Goal: Information Seeking & Learning: Learn about a topic

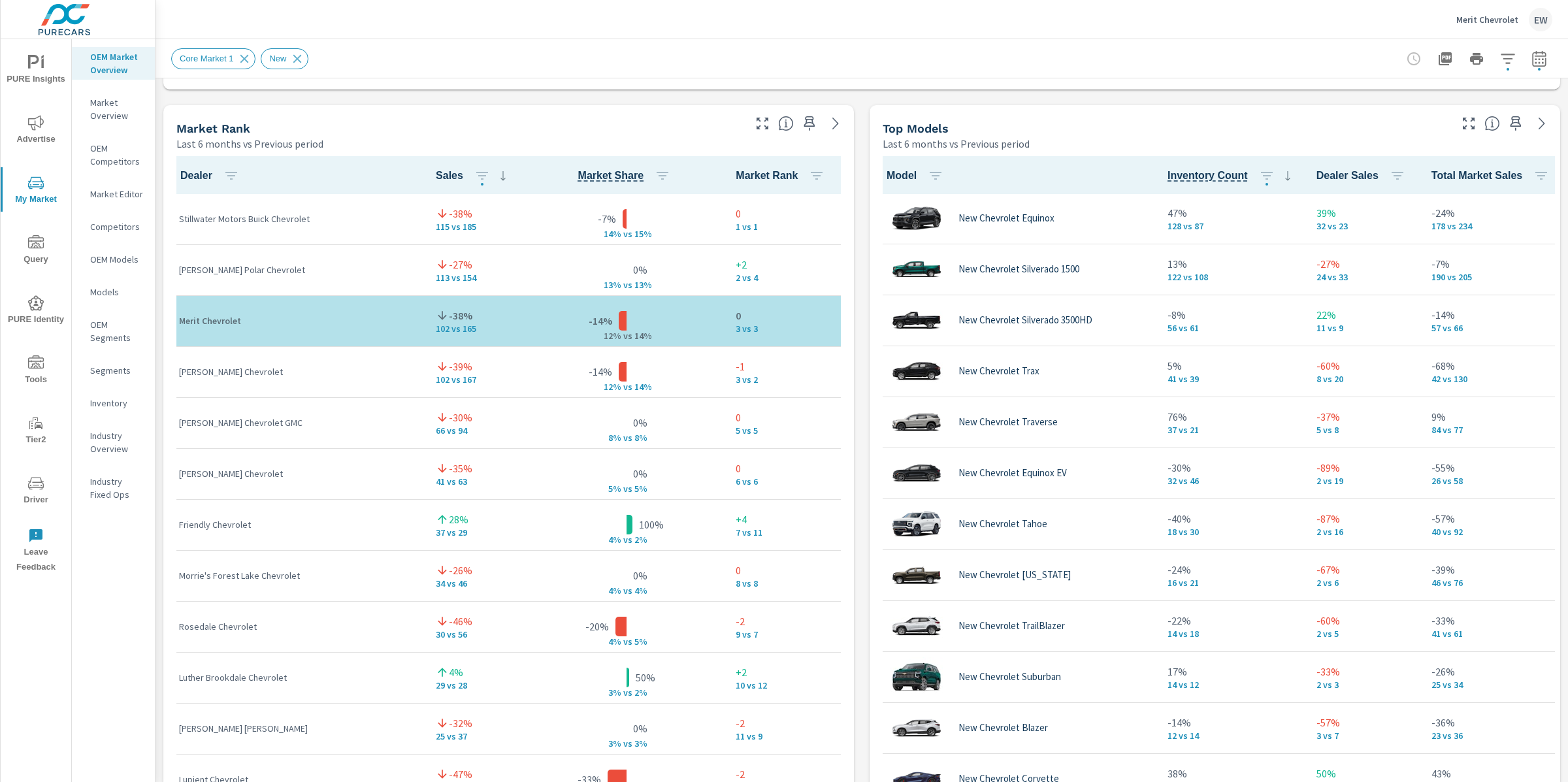
scroll to position [1, 0]
click at [164, 308] on div "Market View Last 6 months vs Previous period Most ( 15 ) Least ( 1 ) Your Sales…" at bounding box center [861, 377] width 1412 height 2237
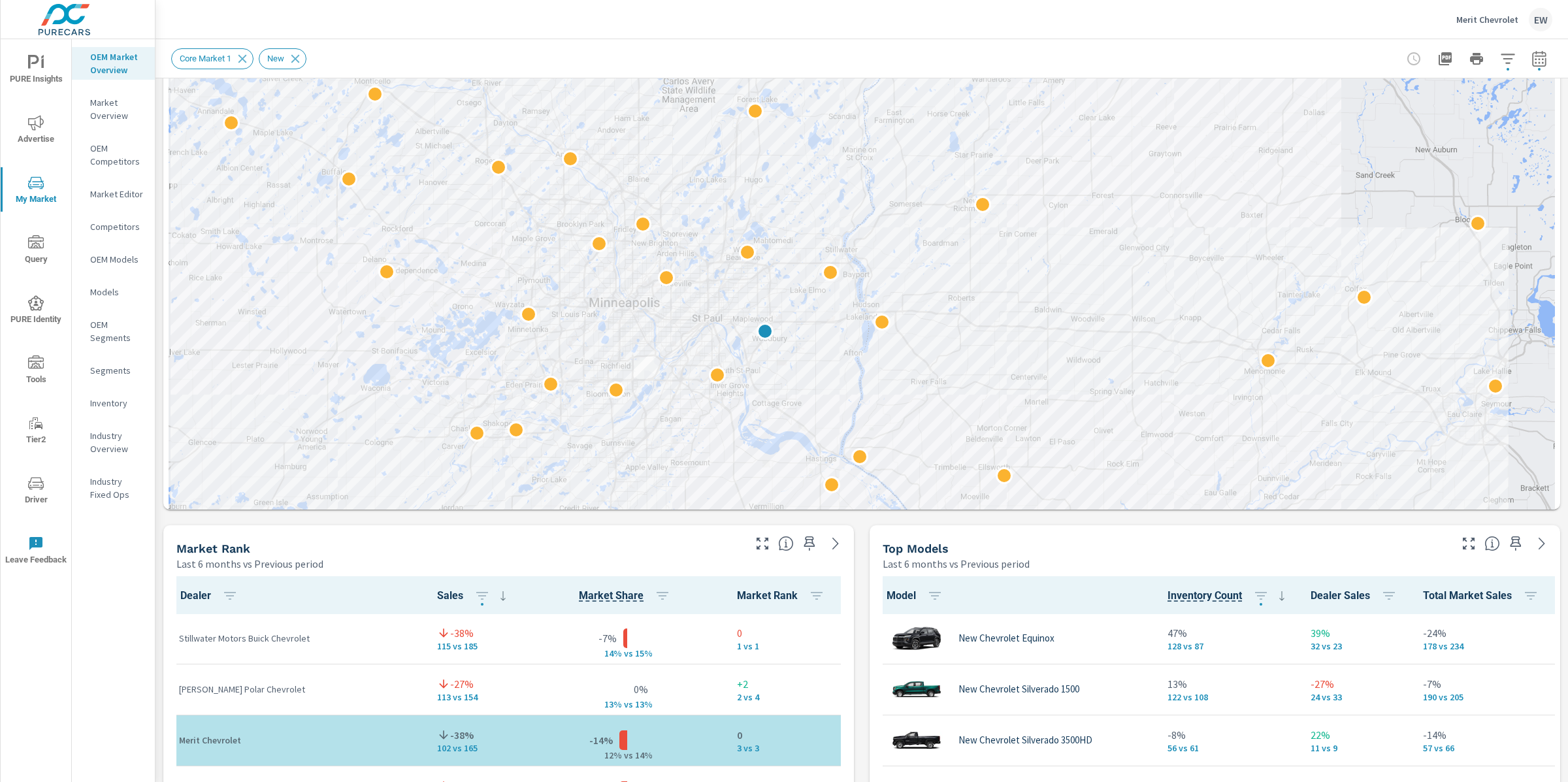
scroll to position [232, 0]
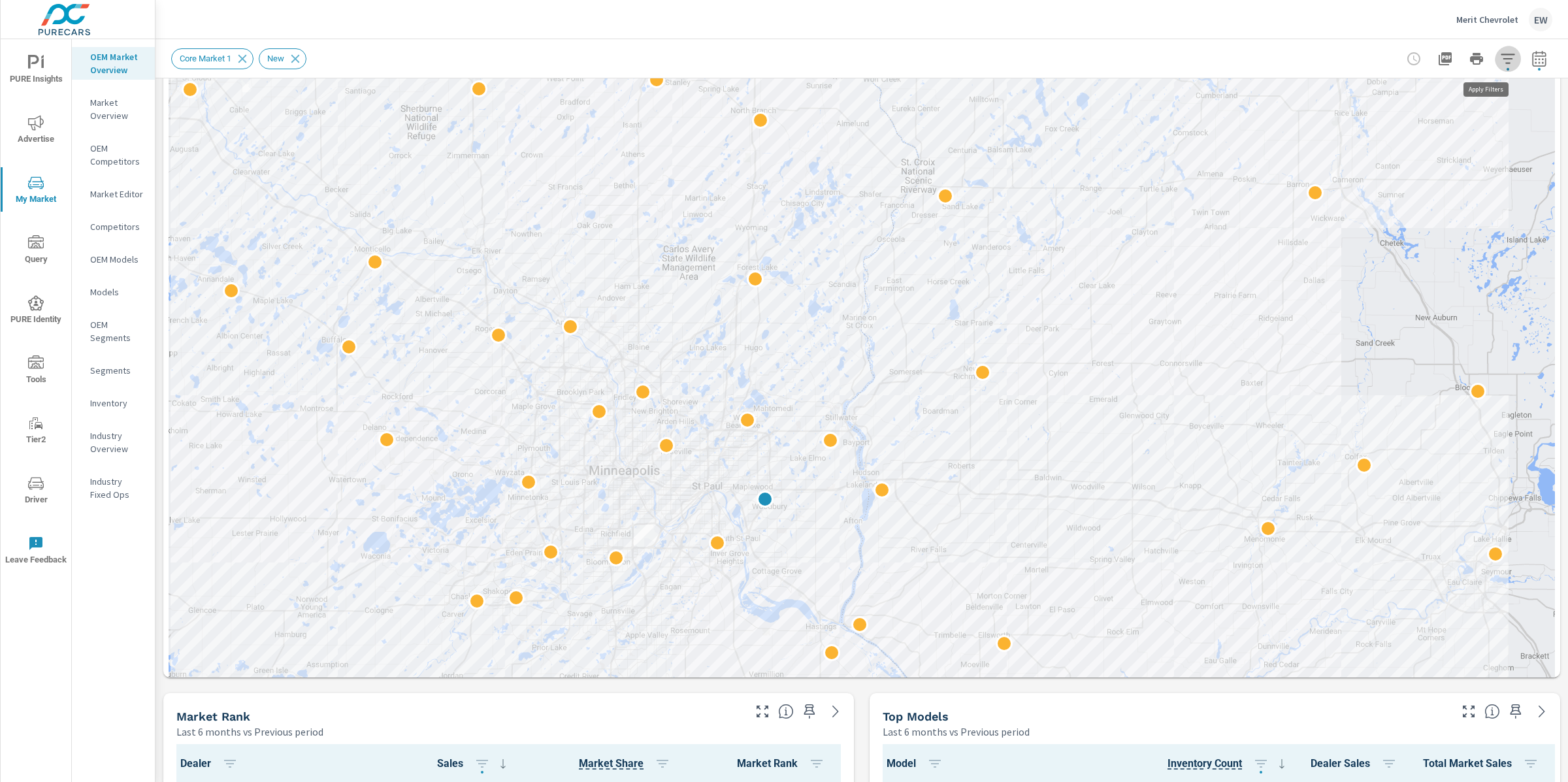
click at [1500, 56] on icon "button" at bounding box center [1507, 58] width 15 height 15
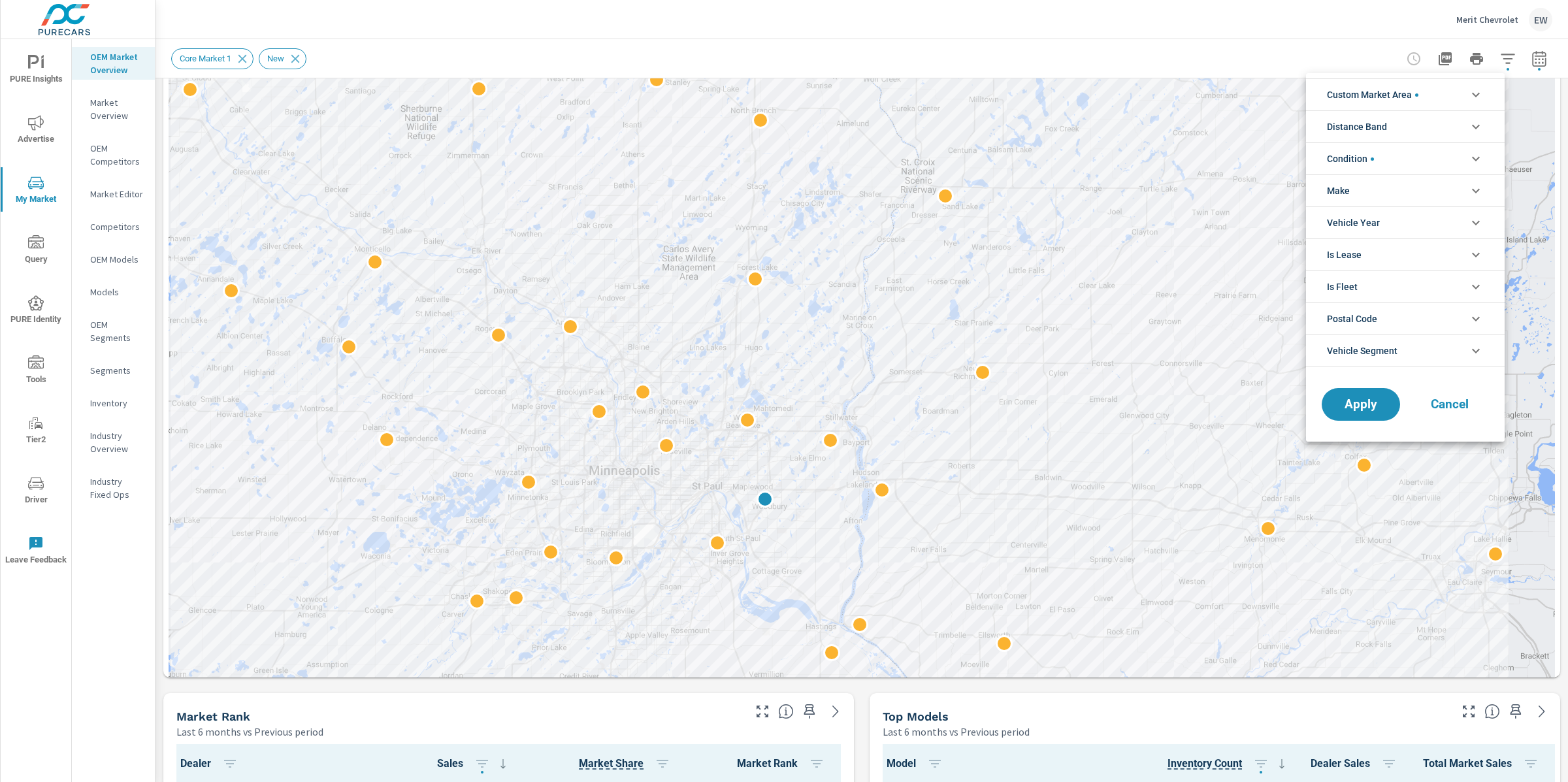
click at [1385, 99] on span "Custom Market Area" at bounding box center [1372, 94] width 92 height 31
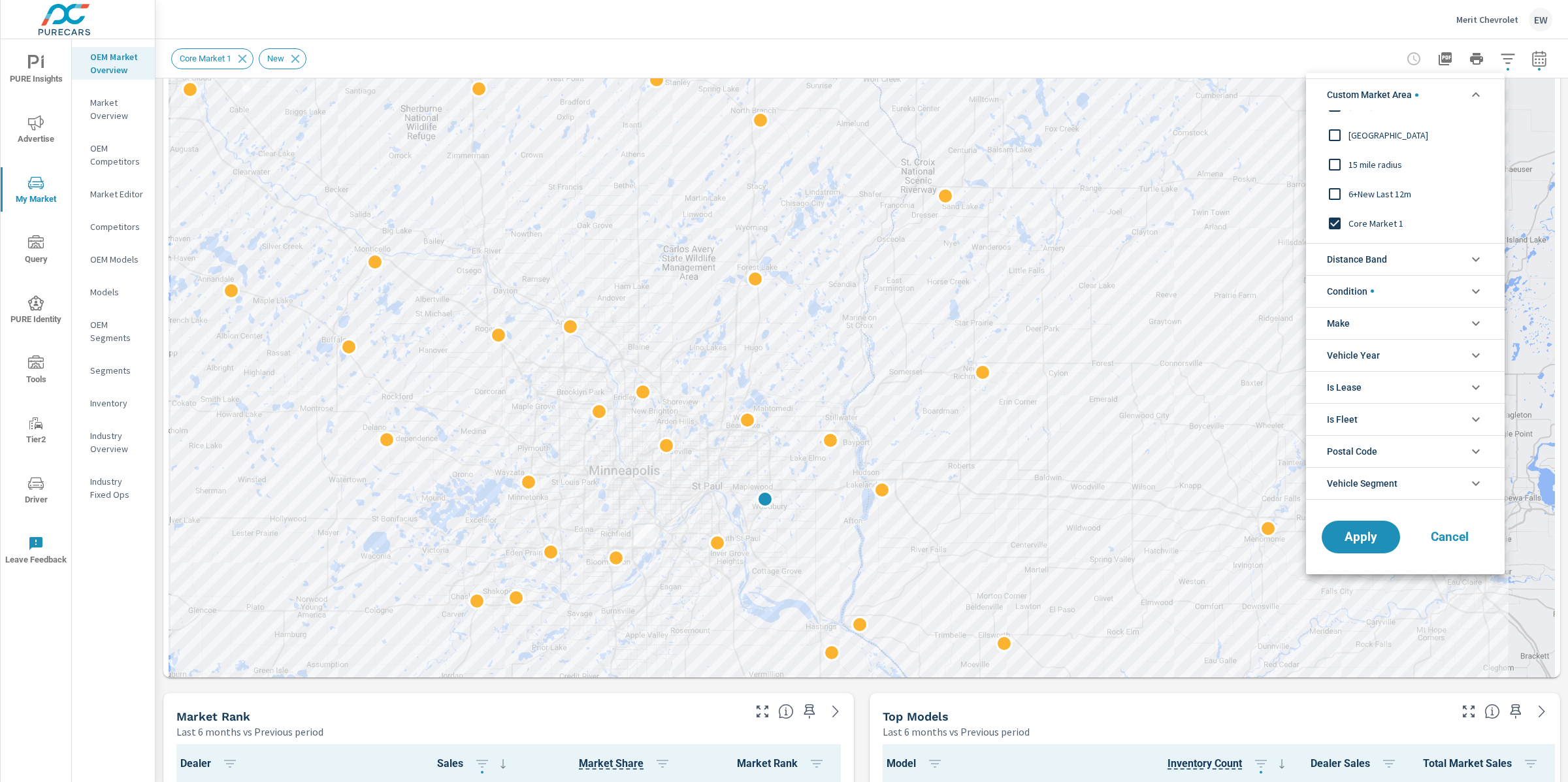
scroll to position [16, 0]
click at [1445, 540] on span "Cancel" at bounding box center [1450, 537] width 52 height 12
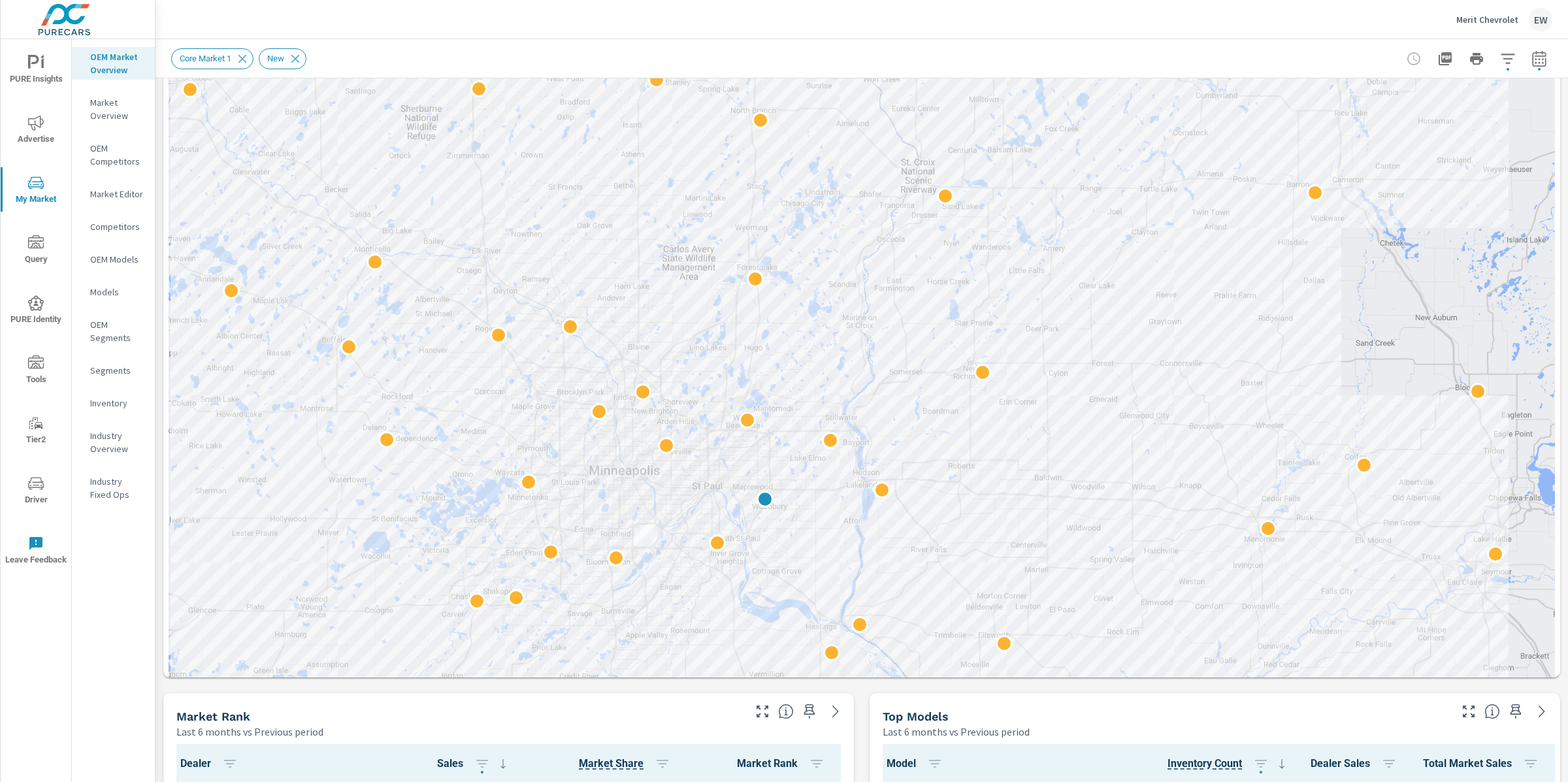
scroll to position [0, 0]
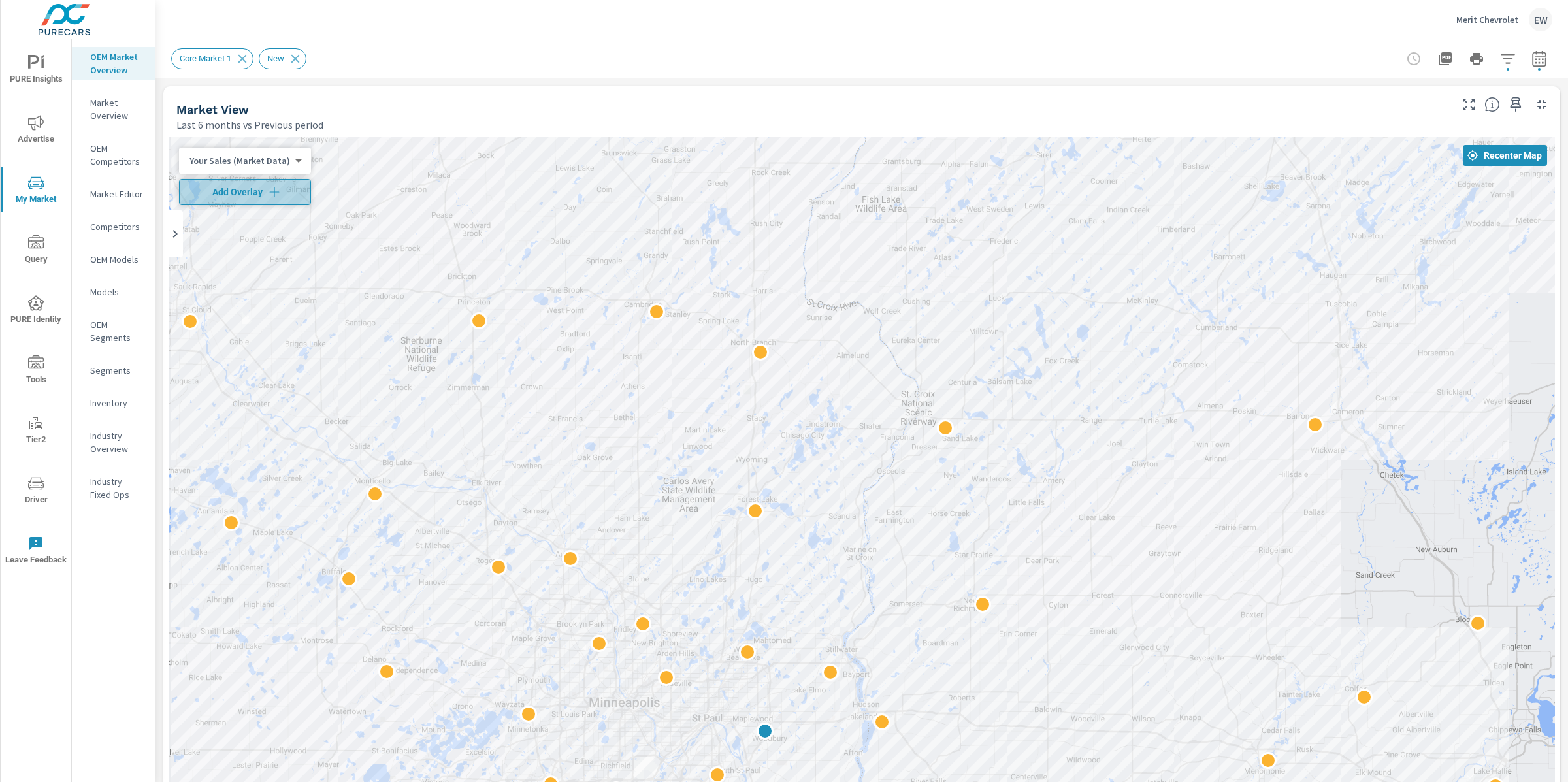
click at [232, 195] on span "Add Overlay" at bounding box center [245, 192] width 120 height 13
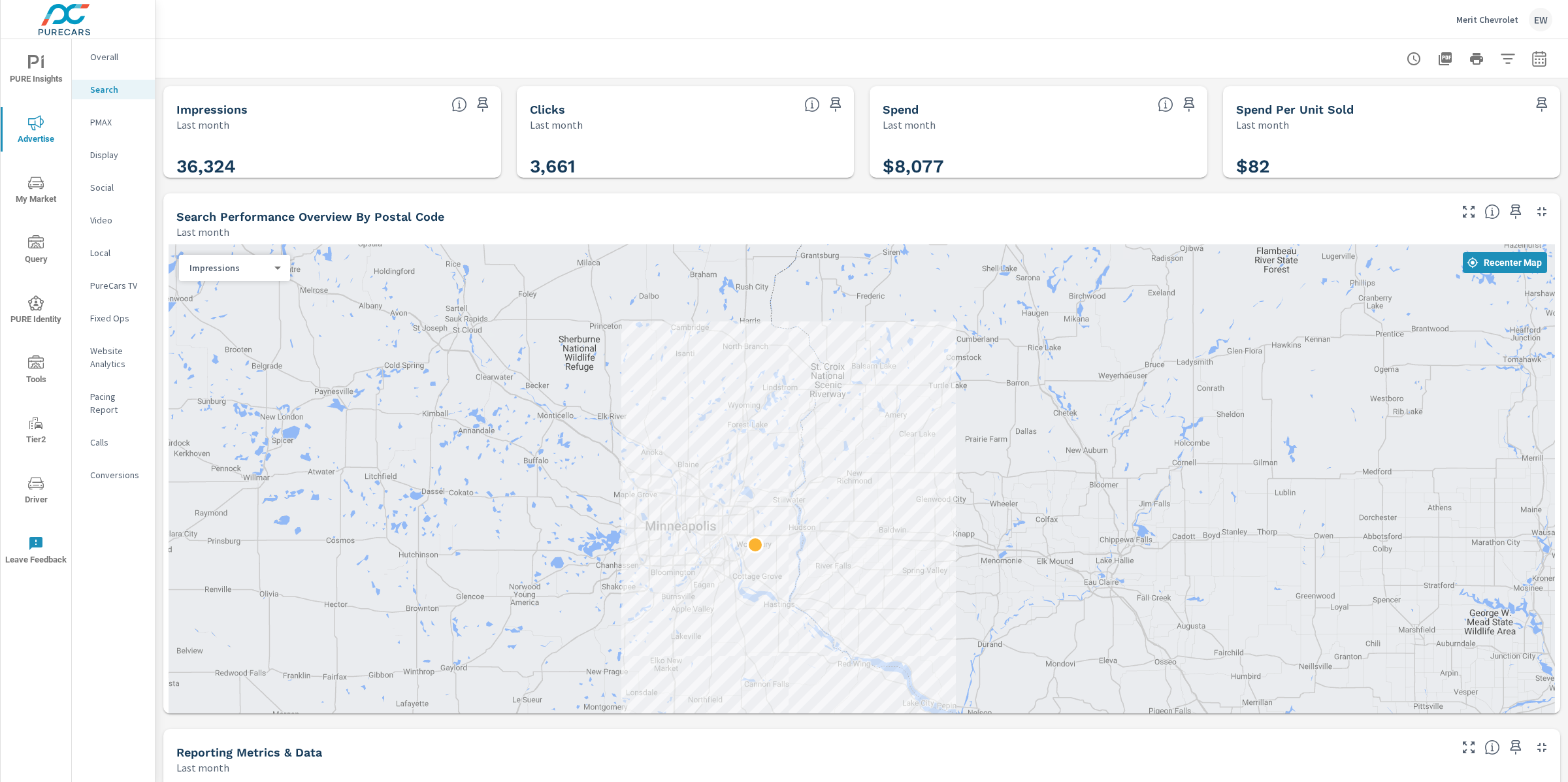
click at [159, 207] on div "Impressions Last month 36,324 Clicks Last month 3,661 Spend Last month $8,077 S…" at bounding box center [861, 775] width 1412 height 1393
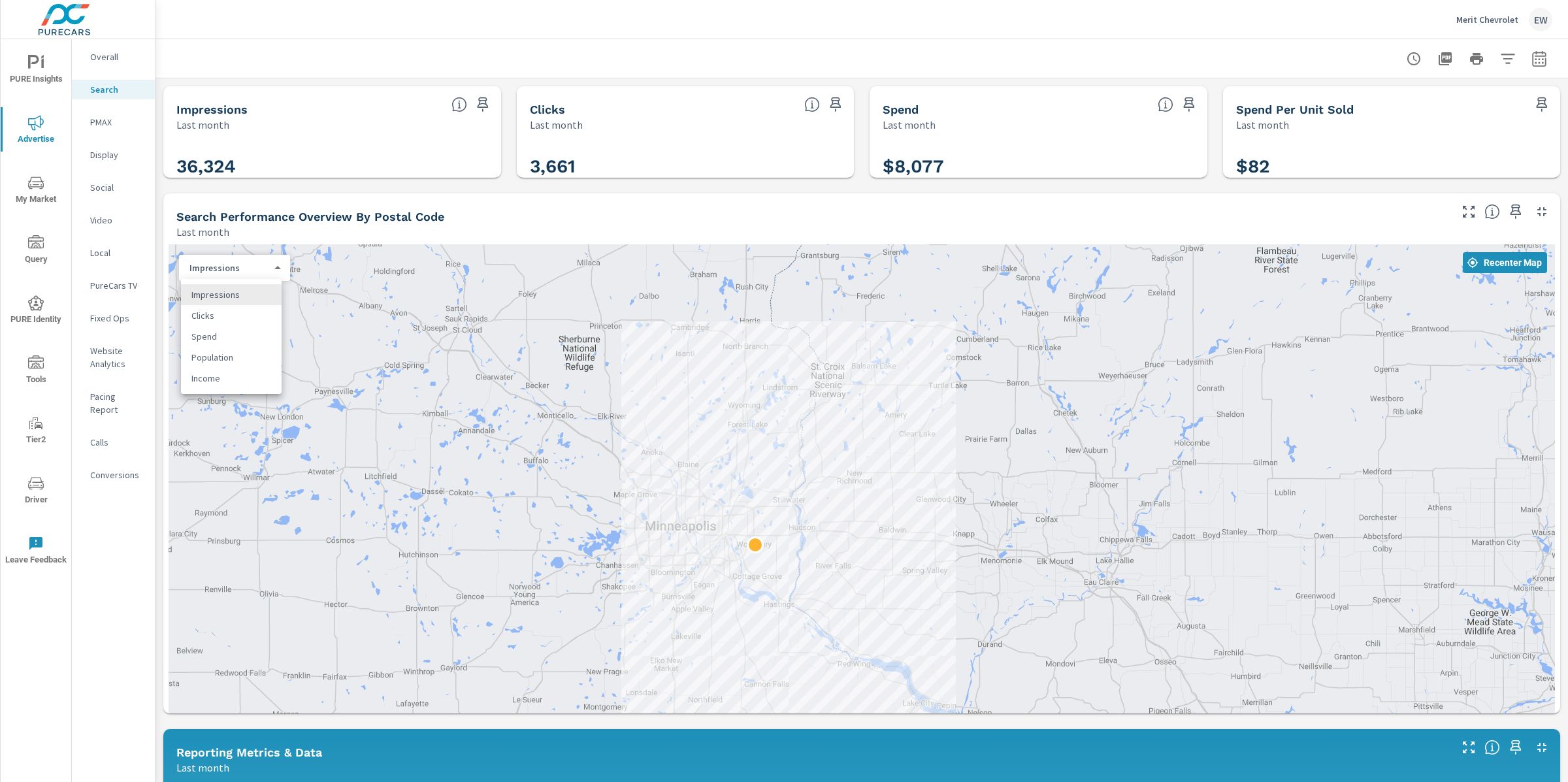
click at [223, 298] on body "PURE Insights Advertise My Market Query PURE Identity Tools Tier2 Driver Leave …" at bounding box center [784, 391] width 1568 height 782
click at [228, 326] on li "Clicks" at bounding box center [232, 315] width 101 height 21
click at [160, 275] on div "Impressions Last month 36,324 Clicks Last month 3,661 Spend Last month $8,077 S…" at bounding box center [861, 775] width 1412 height 1393
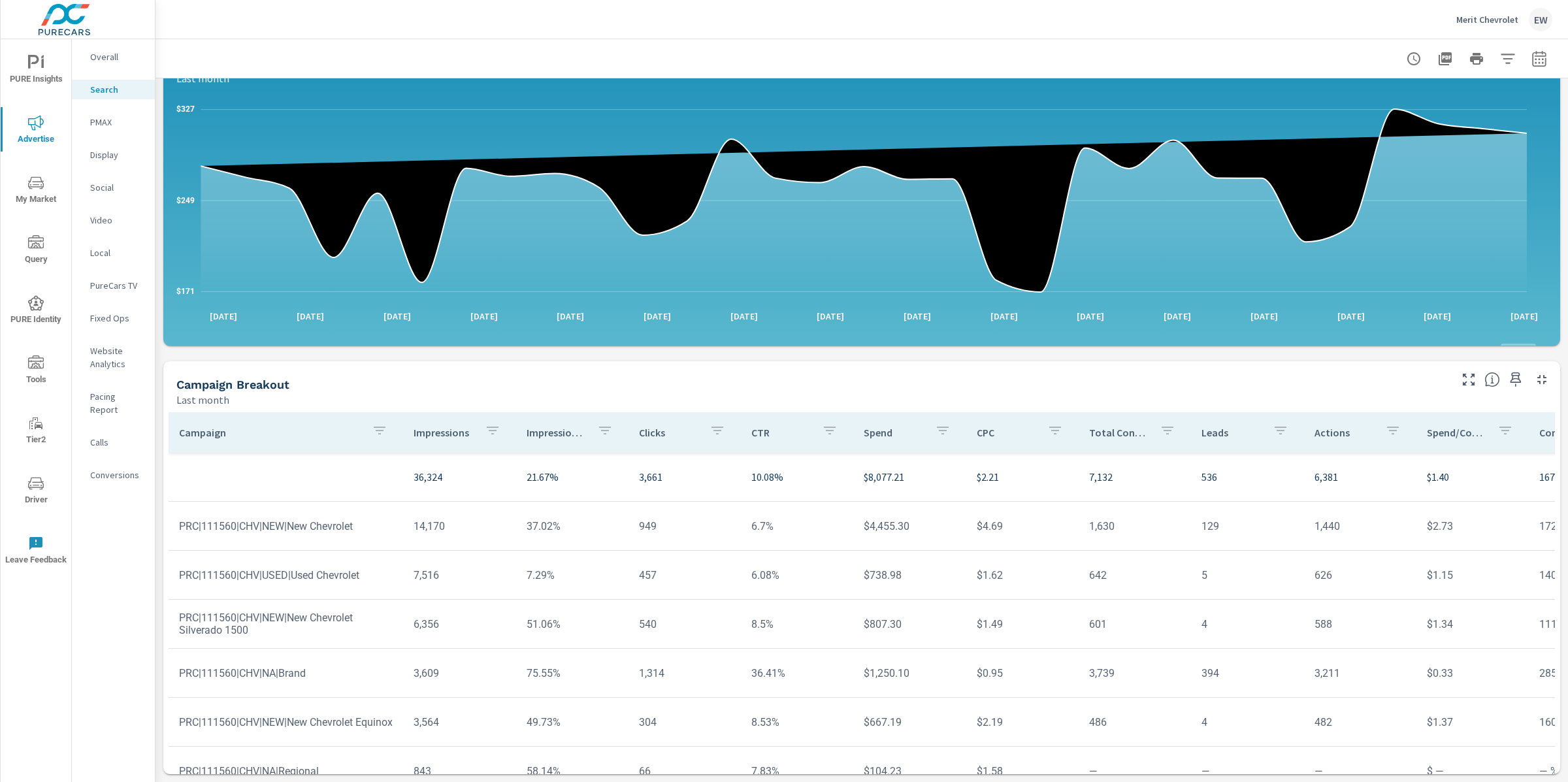
scroll to position [1037, 0]
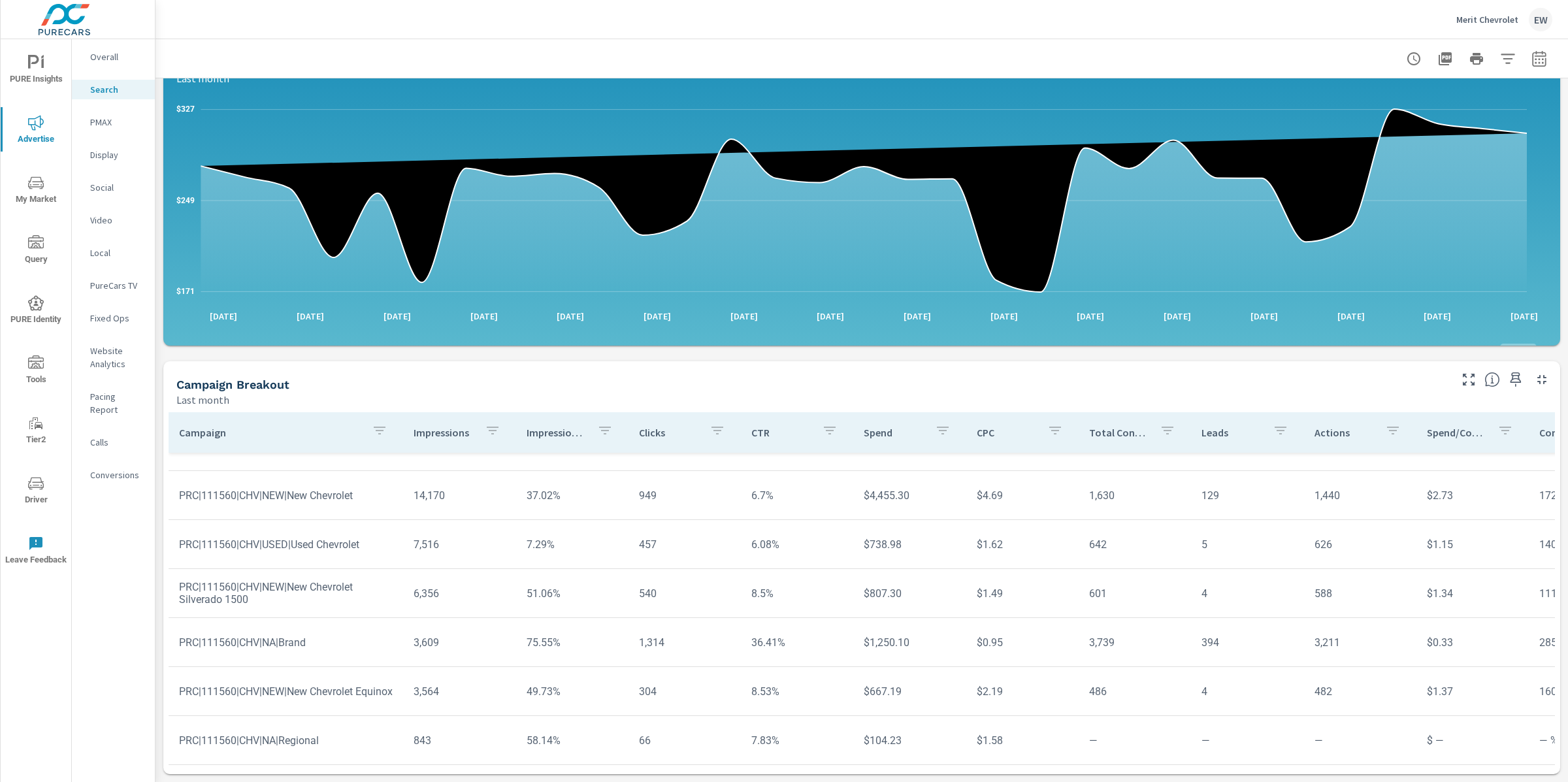
scroll to position [57, 0]
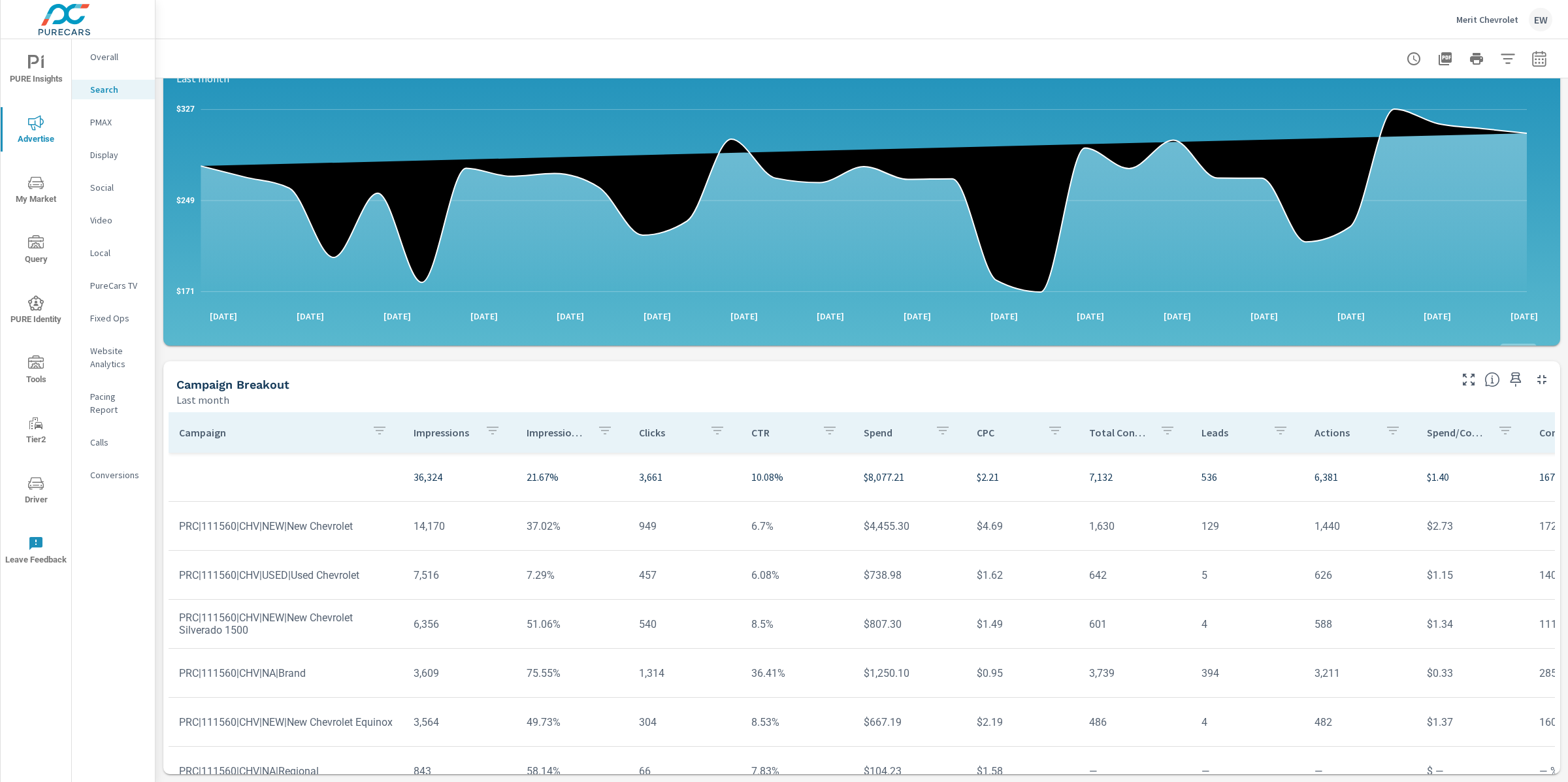
click at [95, 128] on p "PMAX" at bounding box center [117, 122] width 54 height 13
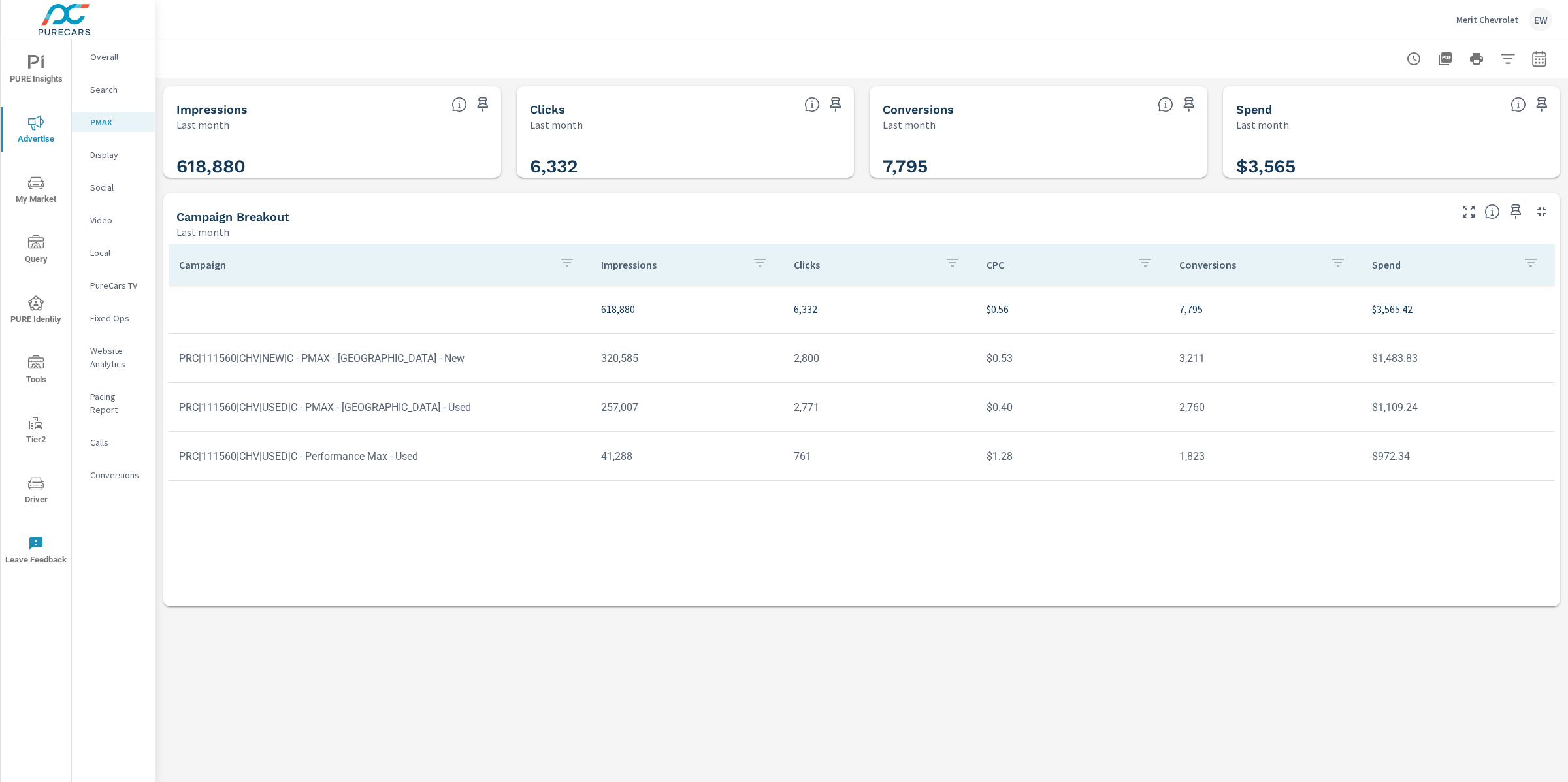
click at [162, 217] on div "Impressions Last month 618,880 Clicks Last month 6,332 Conversions Last month 7…" at bounding box center [861, 346] width 1412 height 536
click at [612, 224] on div "Campaign Breakout" at bounding box center [803, 216] width 1256 height 15
click at [121, 162] on p "Display" at bounding box center [117, 154] width 54 height 13
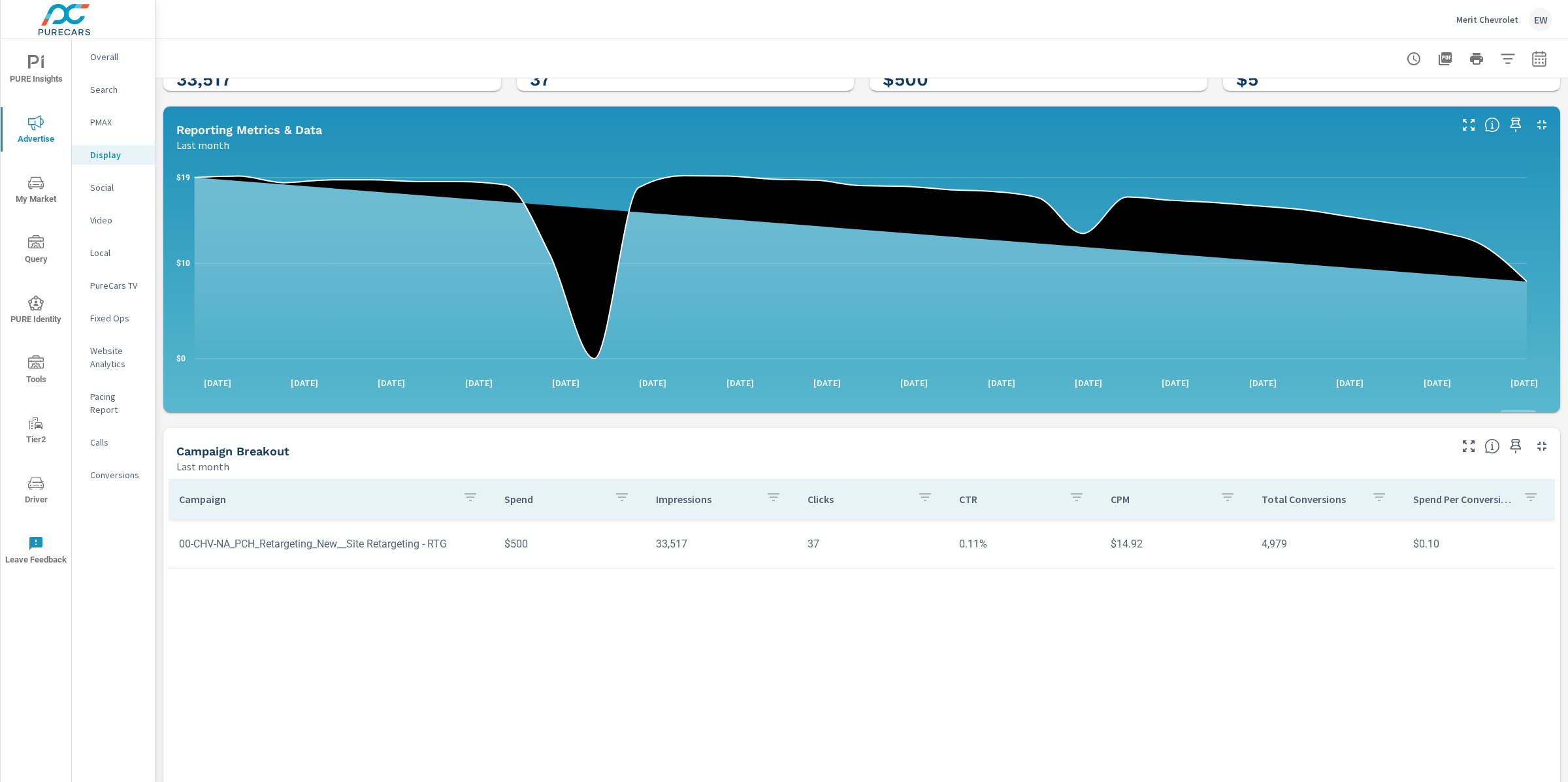
scroll to position [88, 0]
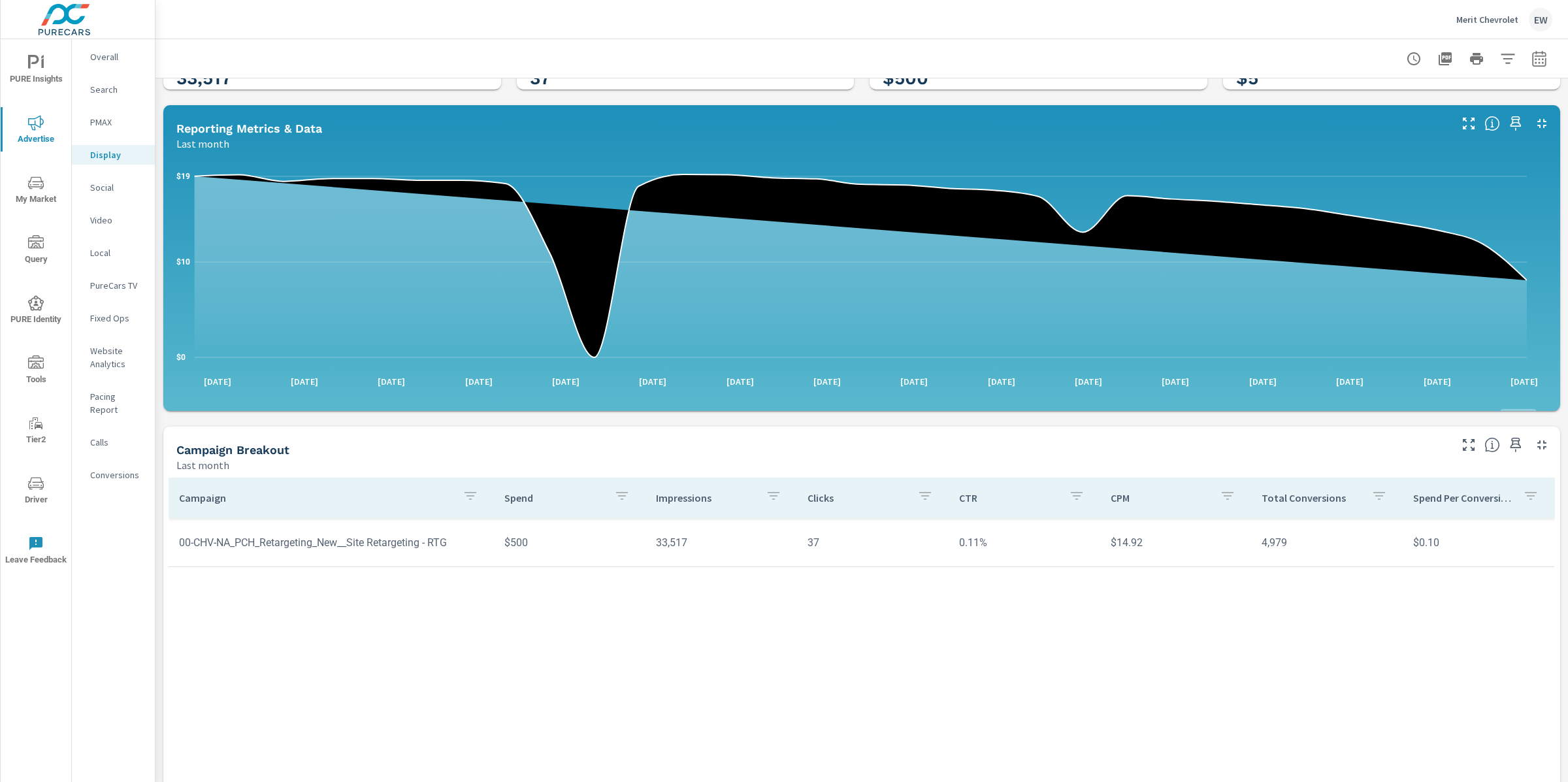
click at [107, 194] on p "Social" at bounding box center [117, 188] width 54 height 13
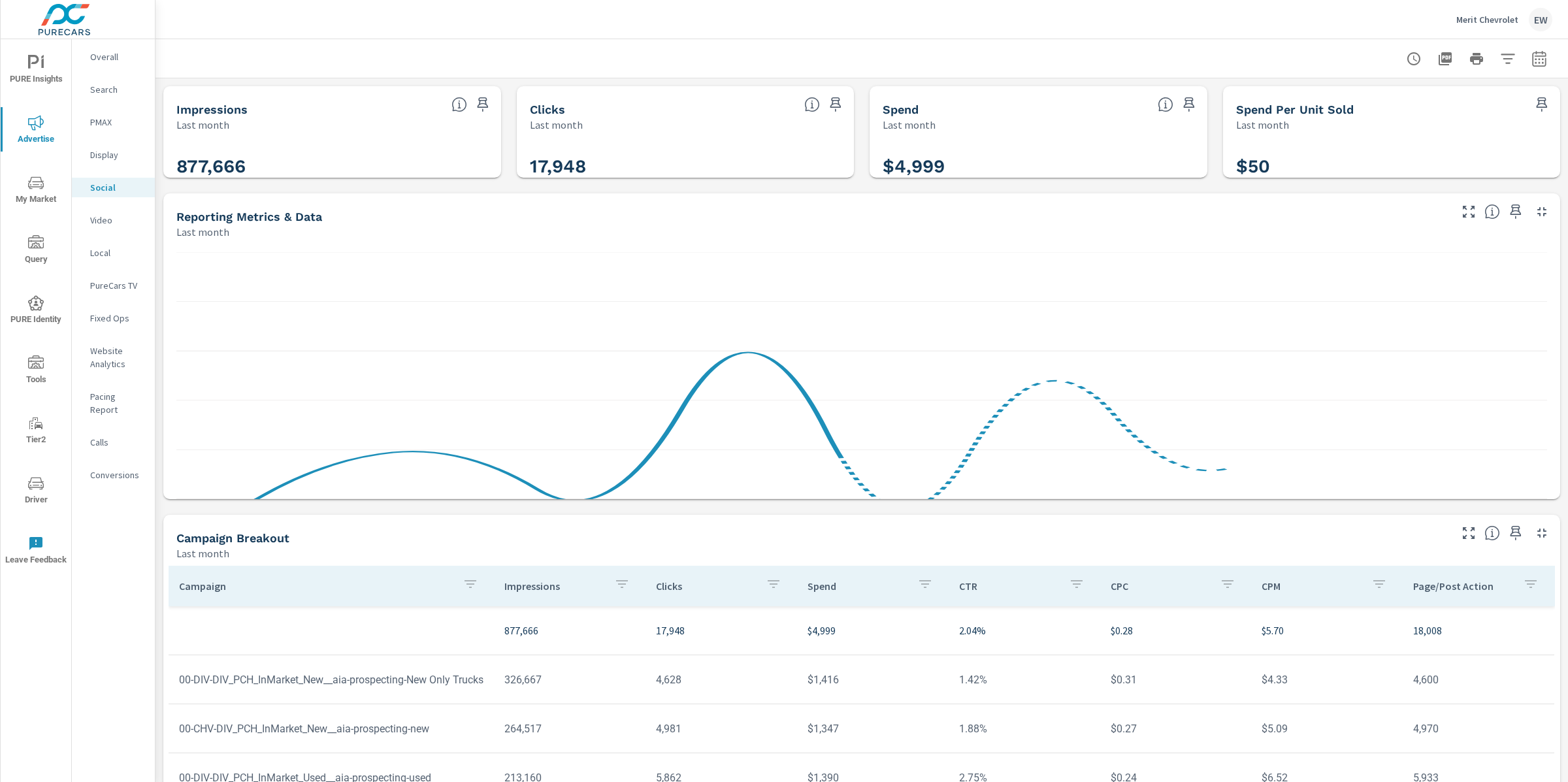
click at [161, 209] on div "Impressions Last month 877,666 Clicks Last month 17,948 Spend Last month $4,999…" at bounding box center [861, 506] width 1412 height 857
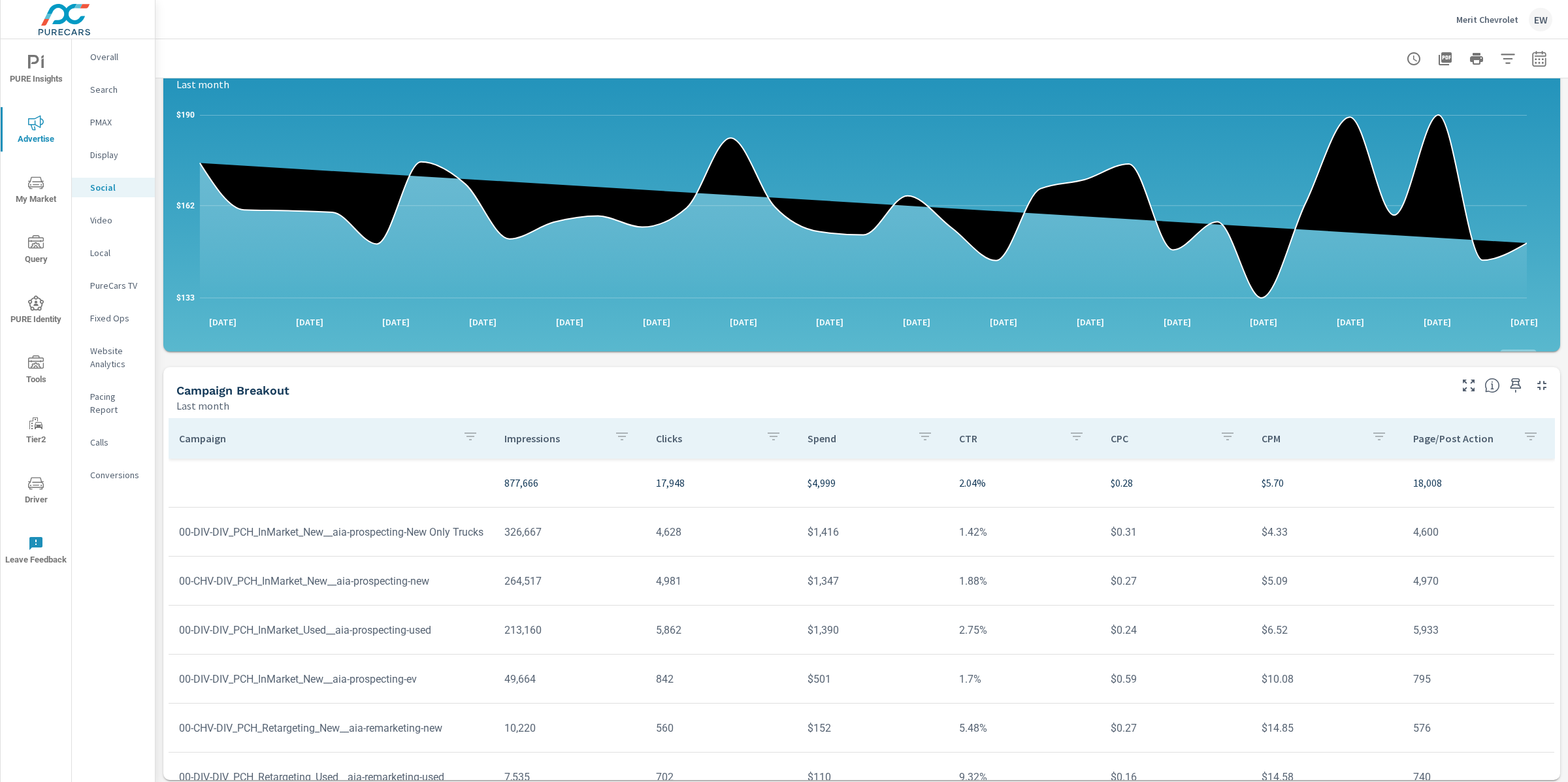
scroll to position [367, 0]
